Goal: Find specific page/section: Find specific page/section

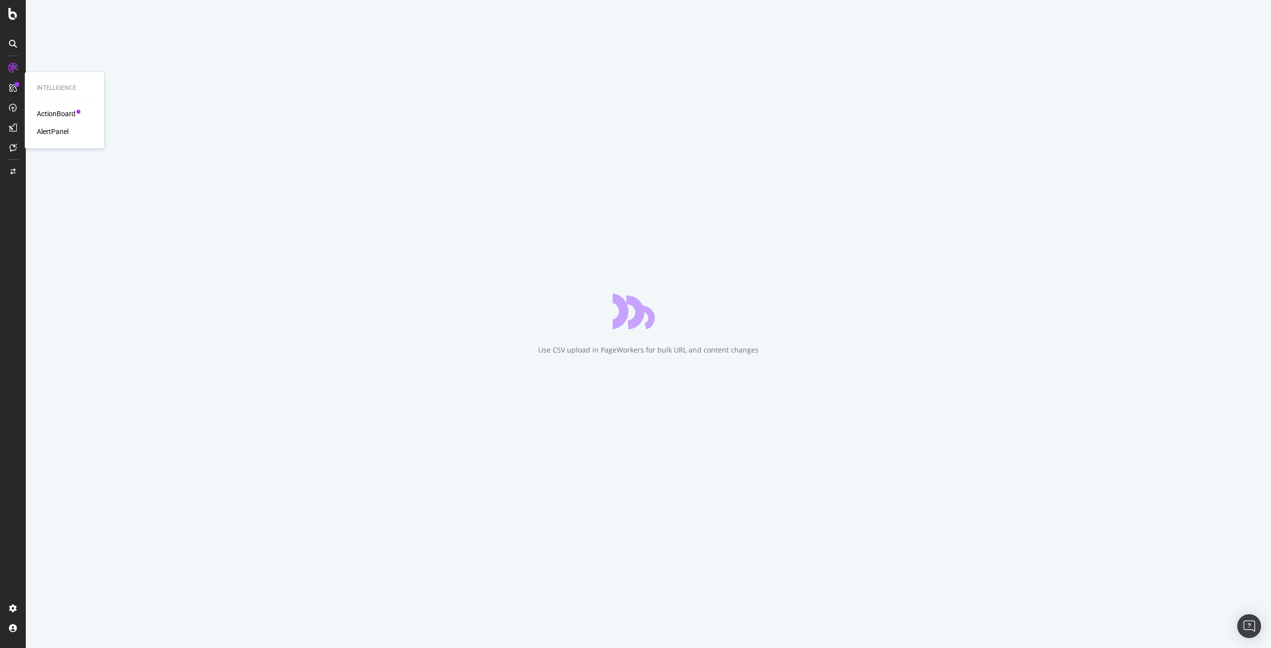
click at [49, 129] on div "AlertPanel" at bounding box center [53, 132] width 32 height 10
